Goal: Information Seeking & Learning: Learn about a topic

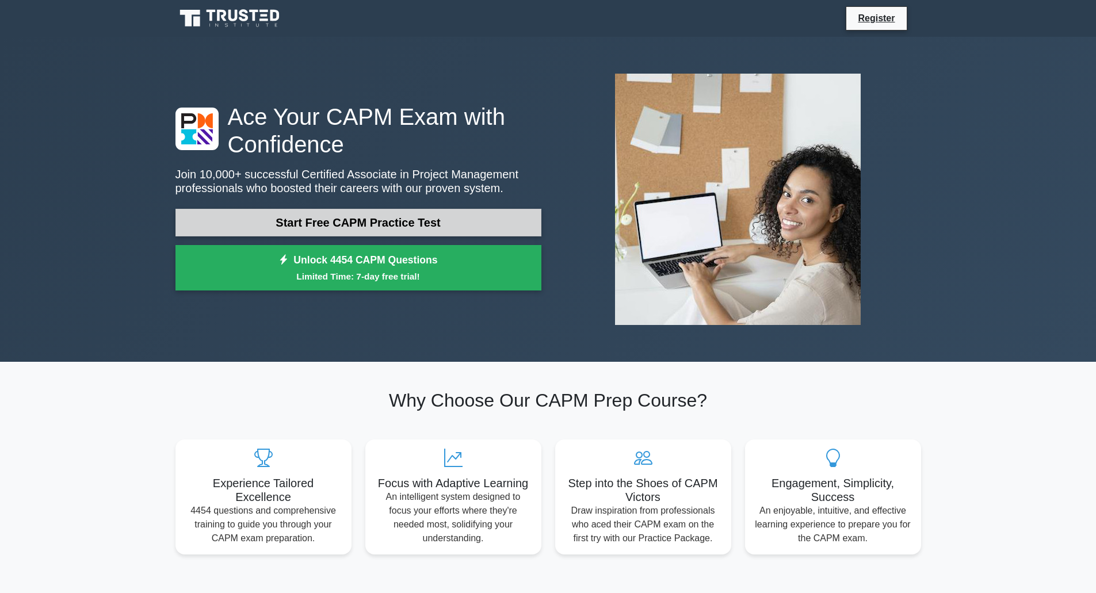
click at [287, 219] on link "Start Free CAPM Practice Test" at bounding box center [358, 223] width 366 height 28
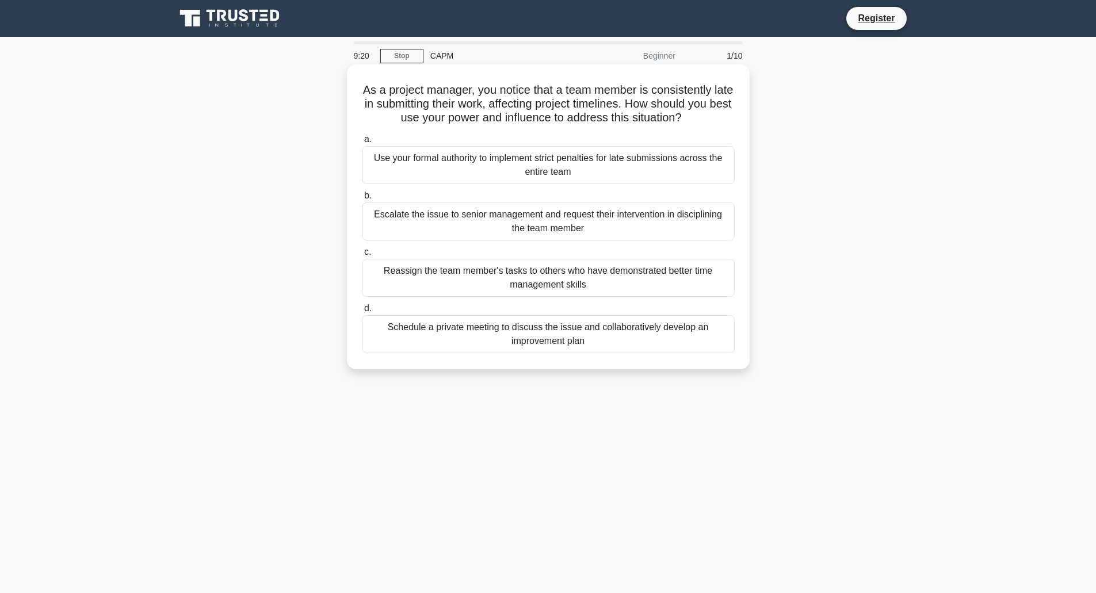
click at [559, 332] on div "Schedule a private meeting to discuss the issue and collaboratively develop an …" at bounding box center [548, 334] width 373 height 38
click at [362, 312] on input "d. Schedule a private meeting to discuss the issue and collaboratively develop …" at bounding box center [362, 308] width 0 height 7
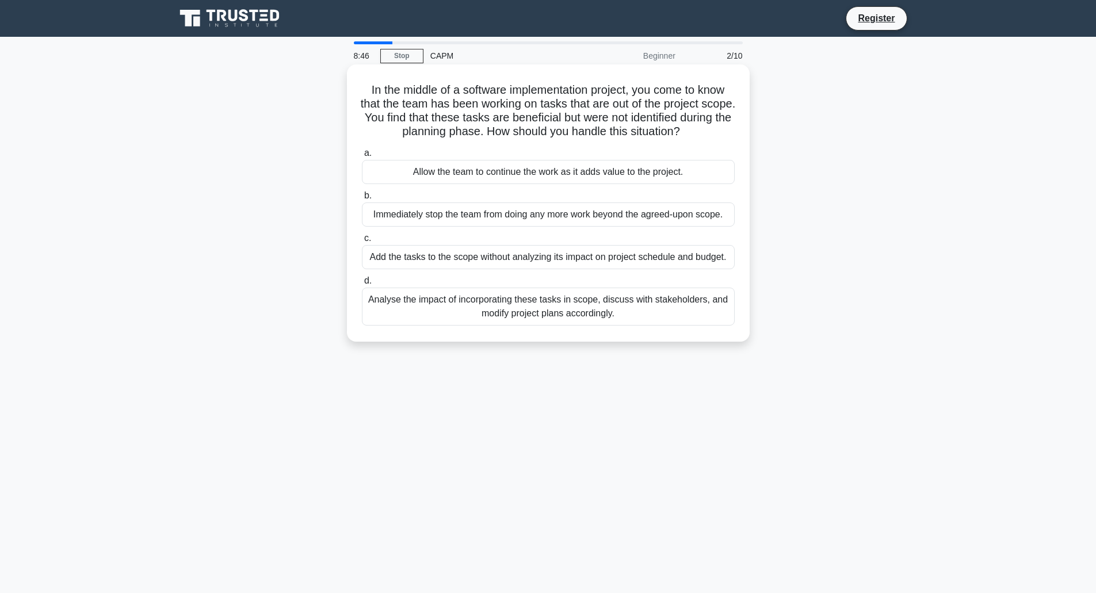
click at [553, 304] on div "Analyse the impact of incorporating these tasks in scope, discuss with stakehol…" at bounding box center [548, 307] width 373 height 38
click at [362, 285] on input "d. Analyse the impact of incorporating these tasks in scope, discuss with stake…" at bounding box center [362, 280] width 0 height 7
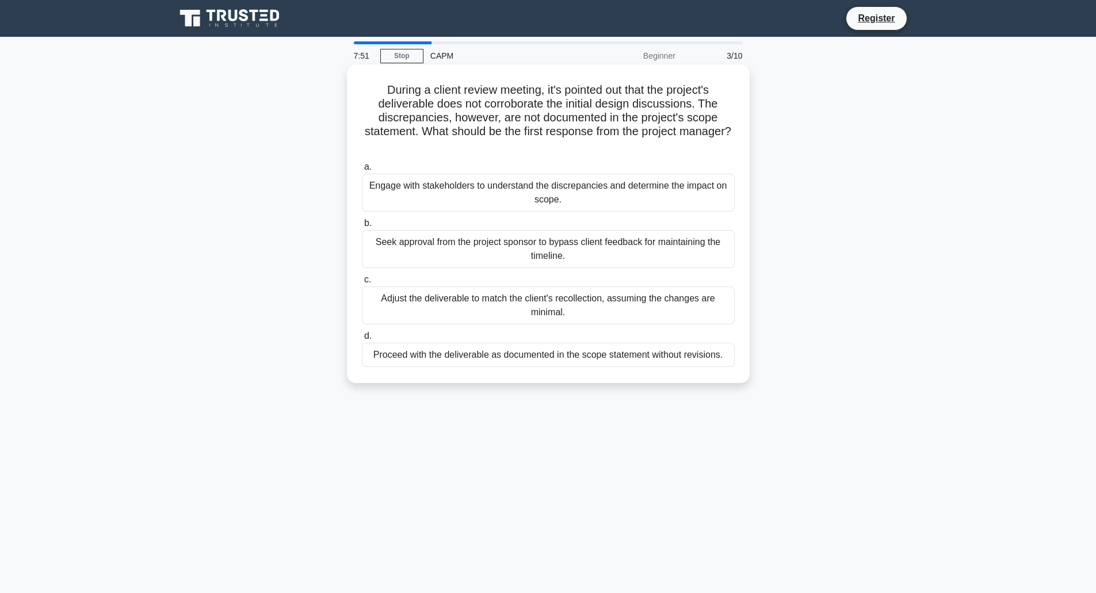
click at [578, 196] on div "Engage with stakeholders to understand the discrepancies and determine the impa…" at bounding box center [548, 193] width 373 height 38
click at [362, 171] on input "a. Engage with stakeholders to understand the discrepancies and determine the i…" at bounding box center [362, 166] width 0 height 7
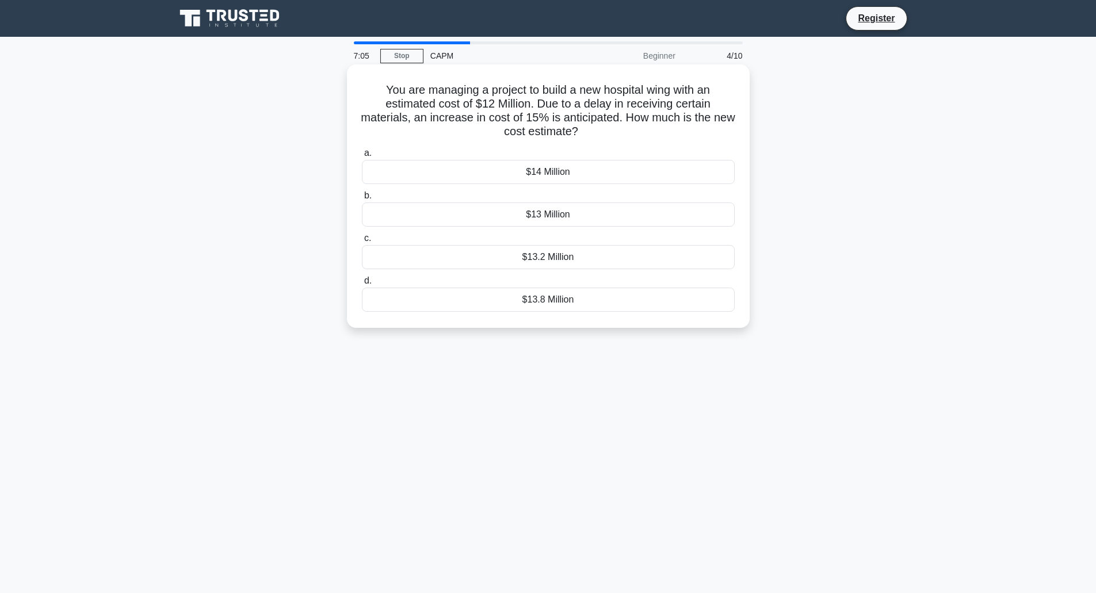
click at [475, 305] on div "$13.8 Million" at bounding box center [548, 300] width 373 height 24
click at [362, 285] on input "d. $13.8 Million" at bounding box center [362, 280] width 0 height 7
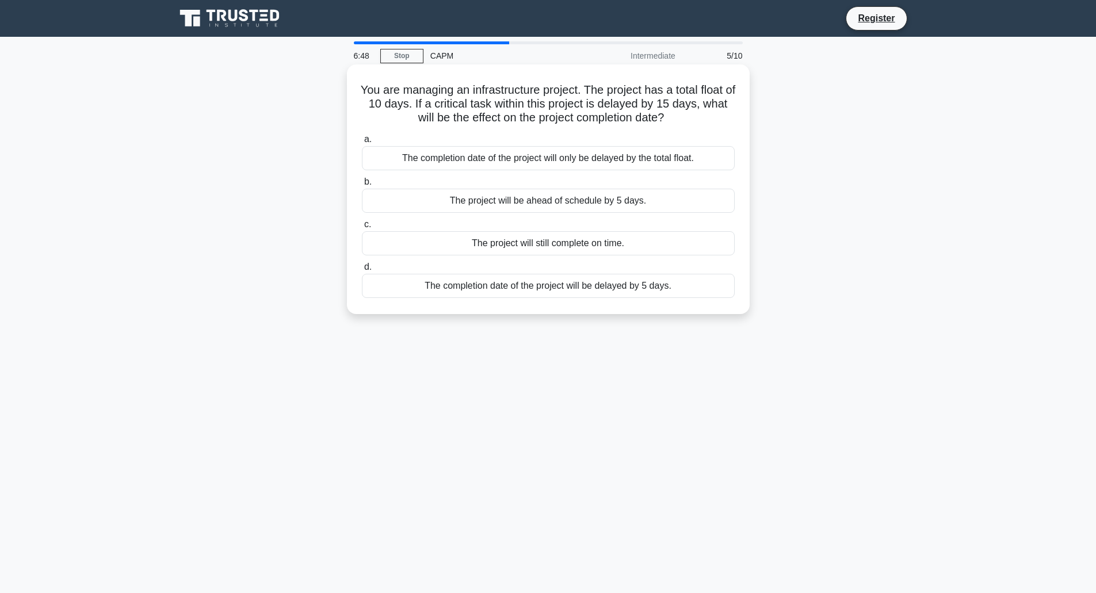
click at [580, 285] on div "The completion date of the project will be delayed by 5 days." at bounding box center [548, 286] width 373 height 24
click at [362, 271] on input "d. The completion date of the project will be delayed by 5 days." at bounding box center [362, 266] width 0 height 7
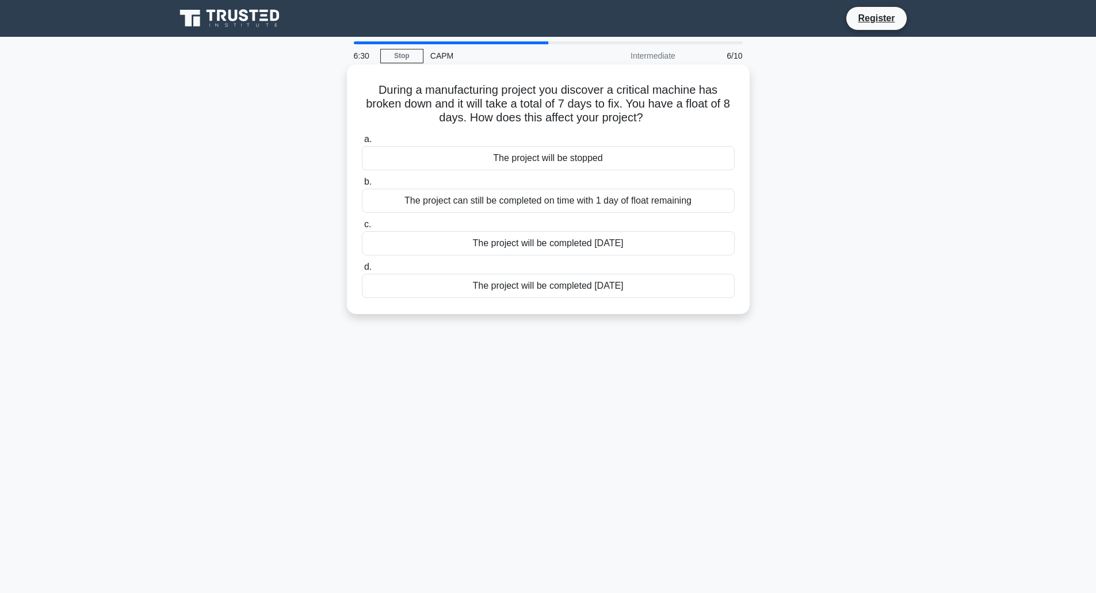
click at [567, 201] on div "The project can still be completed on time with 1 day of float remaining" at bounding box center [548, 201] width 373 height 24
click at [362, 186] on input "b. The project can still be completed on time with 1 day of float remaining" at bounding box center [362, 181] width 0 height 7
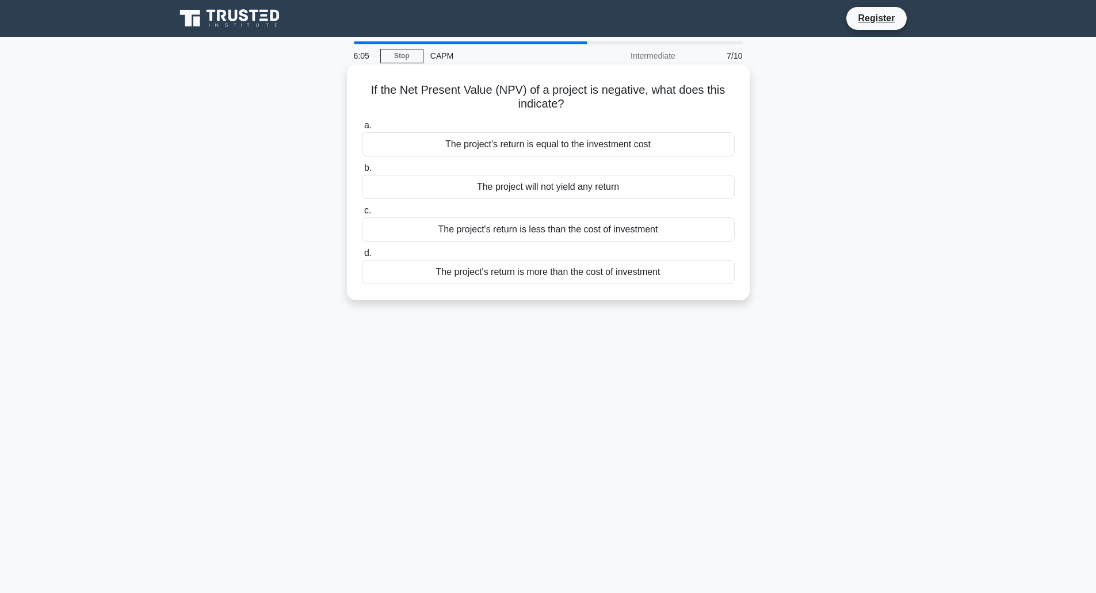
click at [548, 231] on div "The project's return is less than the cost of investment" at bounding box center [548, 229] width 373 height 24
click at [362, 215] on input "c. The project's return is less than the cost of investment" at bounding box center [362, 210] width 0 height 7
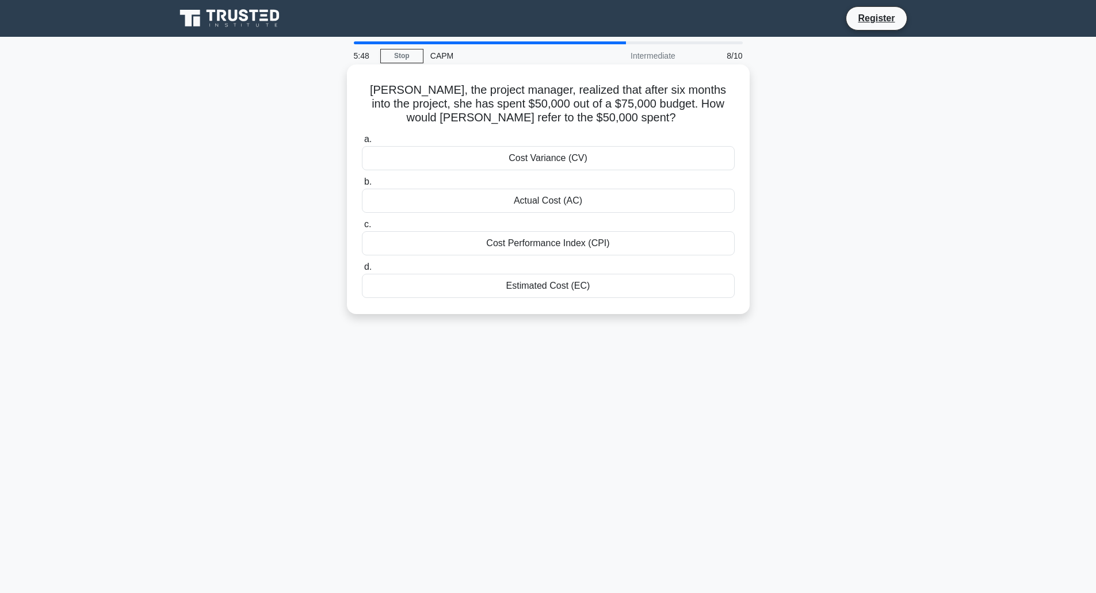
click at [550, 200] on div "Actual Cost (AC)" at bounding box center [548, 201] width 373 height 24
click at [362, 186] on input "b. Actual Cost (AC)" at bounding box center [362, 181] width 0 height 7
click at [579, 283] on div "The new total float is 2 days" at bounding box center [548, 286] width 373 height 24
click at [362, 271] on input "d. The new total float is 2 days" at bounding box center [362, 266] width 0 height 7
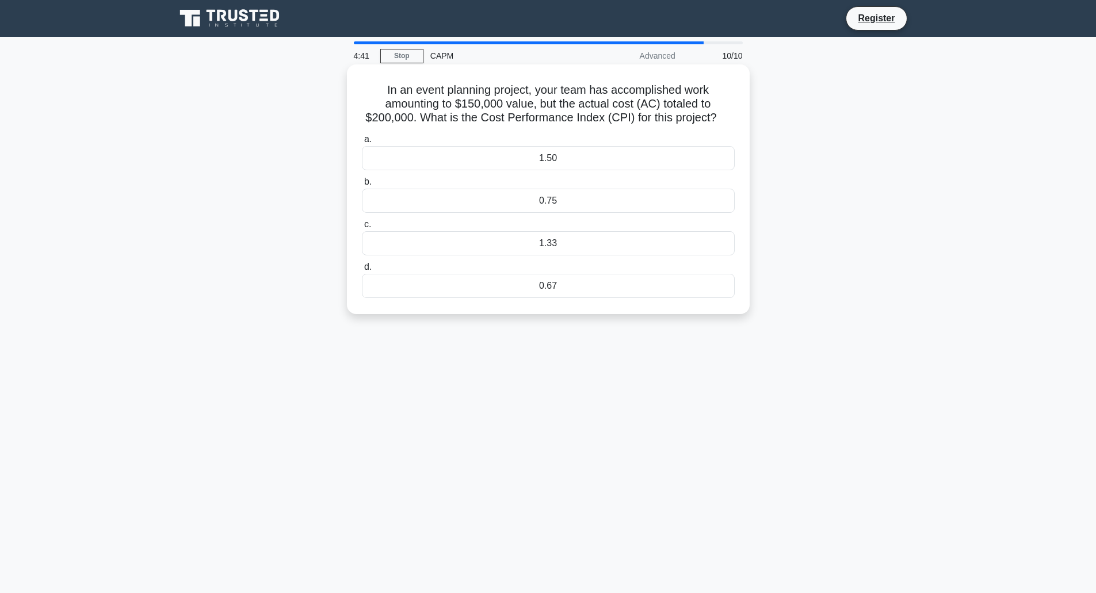
click at [579, 199] on div "0.75" at bounding box center [548, 201] width 373 height 24
click at [362, 186] on input "b. 0.75" at bounding box center [362, 181] width 0 height 7
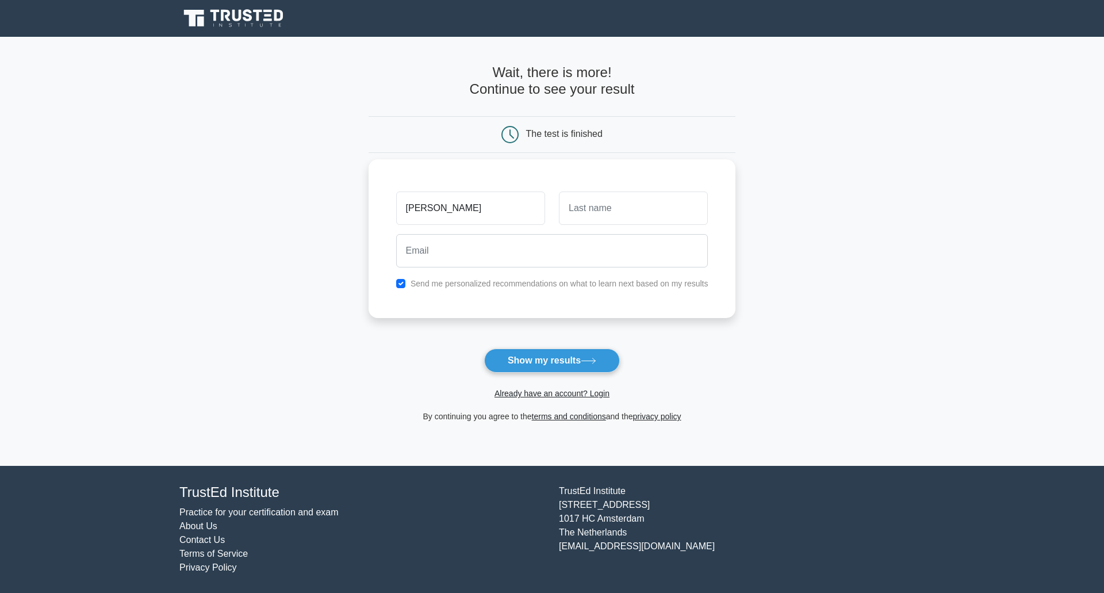
type input "dave"
click at [595, 206] on input "text" at bounding box center [633, 208] width 149 height 33
type input "thomas"
click at [506, 243] on input "email" at bounding box center [552, 250] width 312 height 33
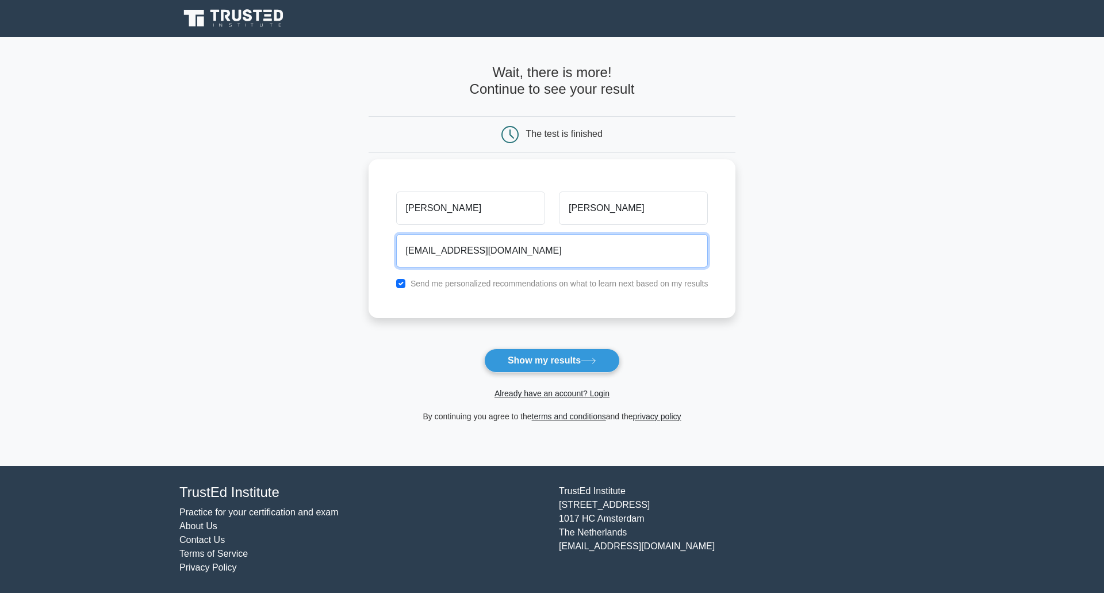
type input "nope1@nope.org"
click at [399, 279] on input "checkbox" at bounding box center [400, 283] width 9 height 9
checkbox input "false"
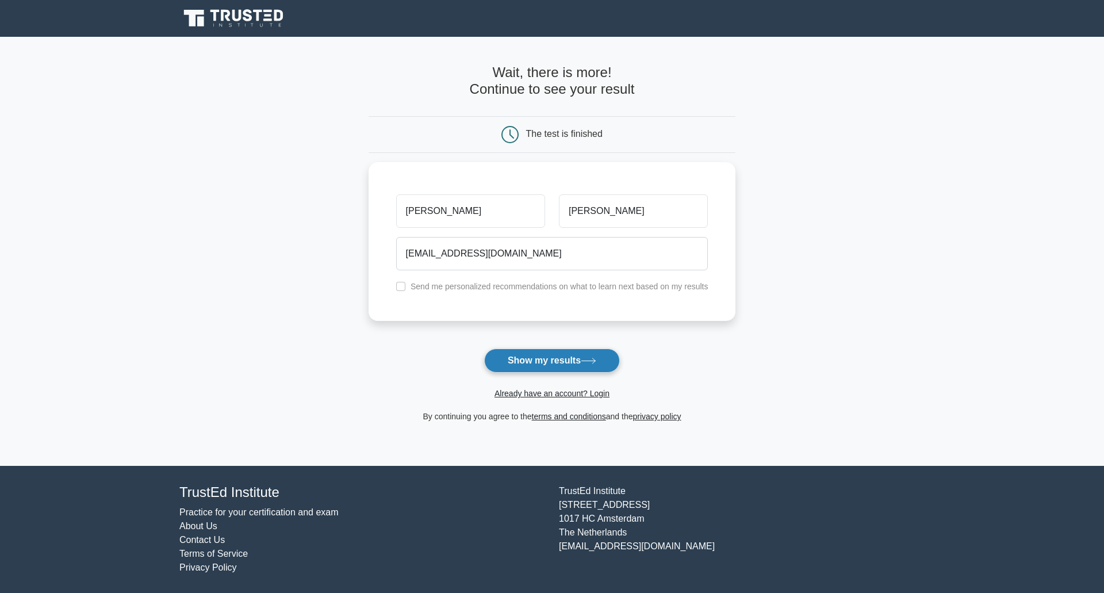
click at [569, 364] on button "Show my results" at bounding box center [552, 361] width 136 height 24
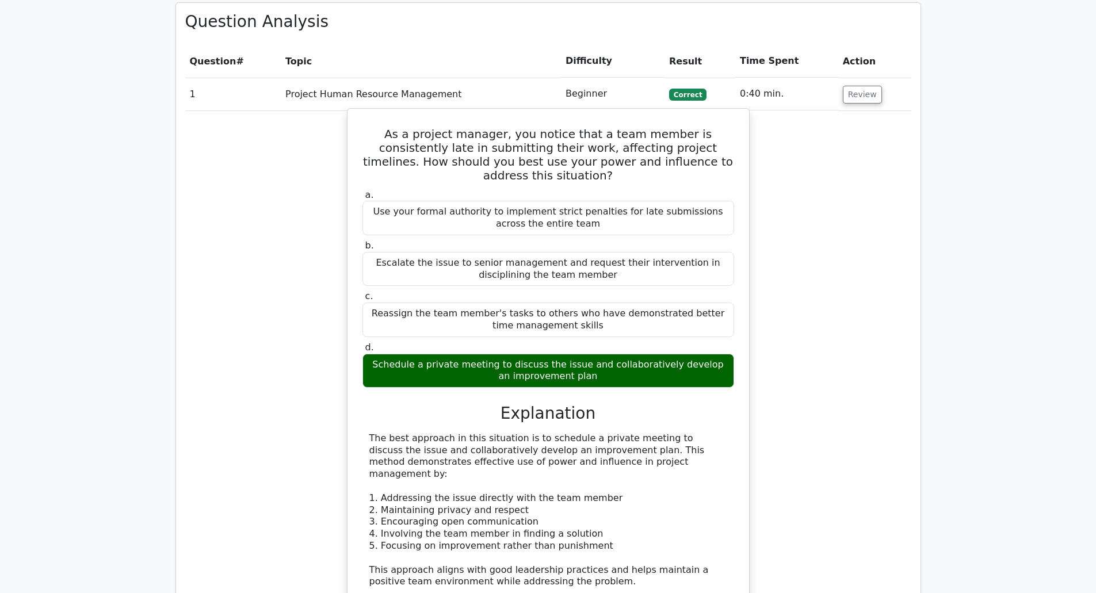
scroll to position [863, 0]
